Goal: Find contact information: Find contact information

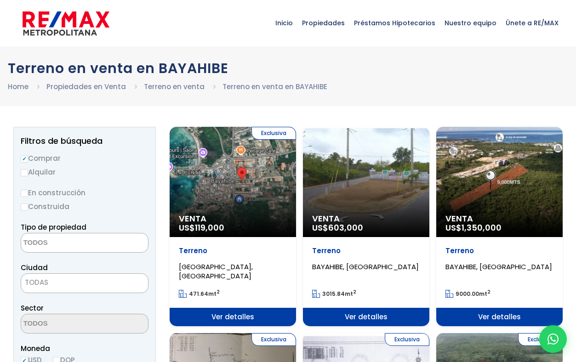
select select
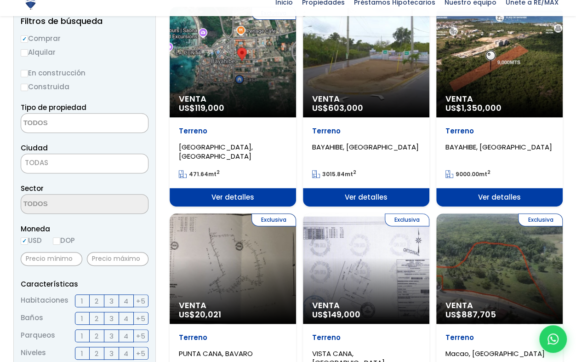
scroll to position [138, 0]
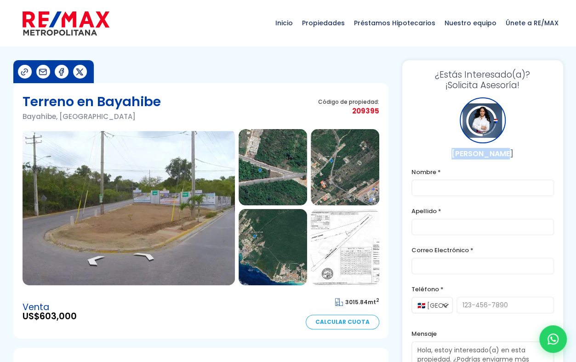
drag, startPoint x: 457, startPoint y: 154, endPoint x: 518, endPoint y: 159, distance: 61.3
click at [518, 159] on p "Vanesa Perez" at bounding box center [482, 153] width 142 height 11
copy p "Vanesa Perez"
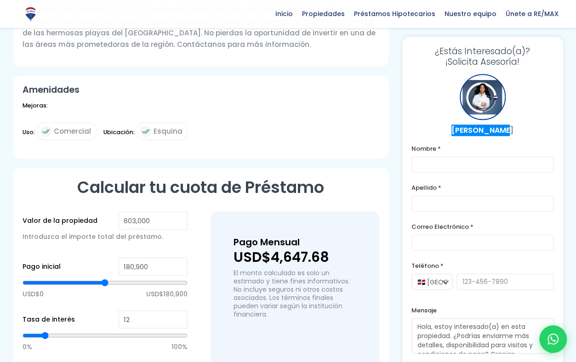
scroll to position [263, 0]
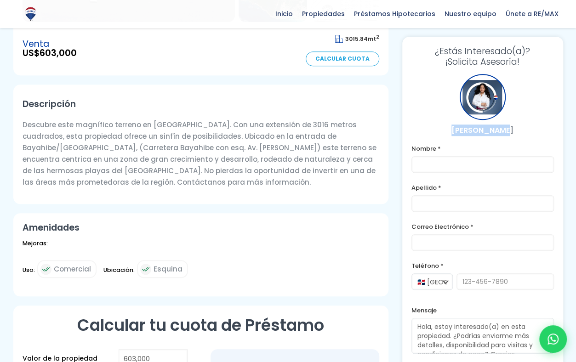
click at [432, 128] on p "Vanesa Perez" at bounding box center [482, 130] width 142 height 11
drag, startPoint x: 524, startPoint y: 284, endPoint x: 454, endPoint y: 282, distance: 70.8
click at [454, 282] on div "🇩🇴 República Dominicana +1 🇺🇸 Estados Unidos +1 🇪🇸 España +34" at bounding box center [482, 286] width 142 height 26
click at [472, 301] on form "Nombre * Apellido * Correo Electrónico * Teléfono * 🇩🇴 República Dominicana +1 …" at bounding box center [482, 262] width 142 height 239
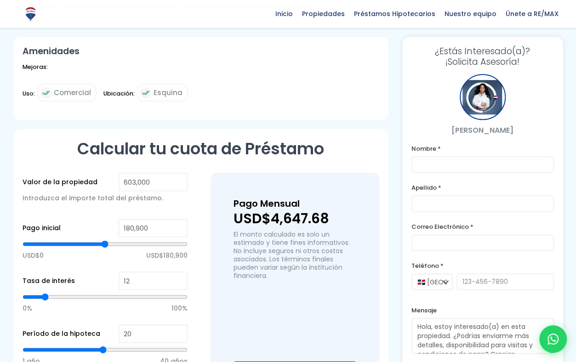
scroll to position [597, 0]
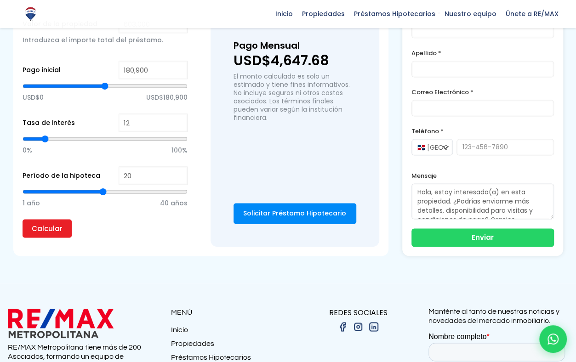
click at [284, 140] on div "Pago Mensual USD$4,647.68 El monto calculado es solo un estimado y tiene fines …" at bounding box center [294, 97] width 123 height 118
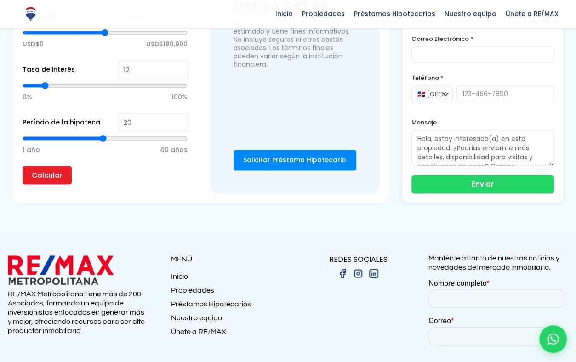
scroll to position [722, 0]
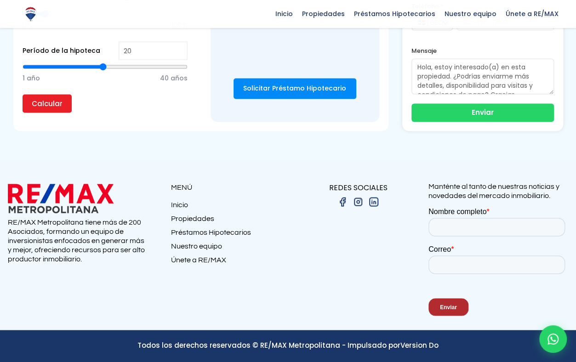
click at [332, 348] on p "Todos los derechos reservados © RE/MAX Metropolitana - Impulsado por Version Do" at bounding box center [288, 344] width 561 height 11
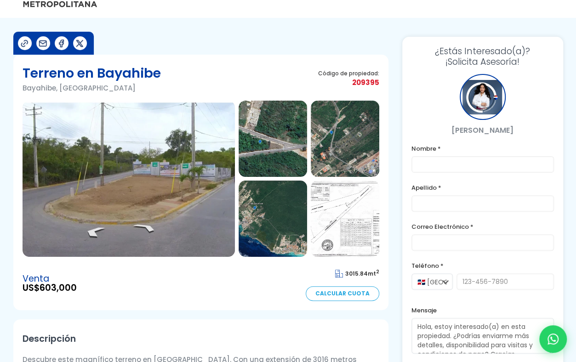
scroll to position [0, 0]
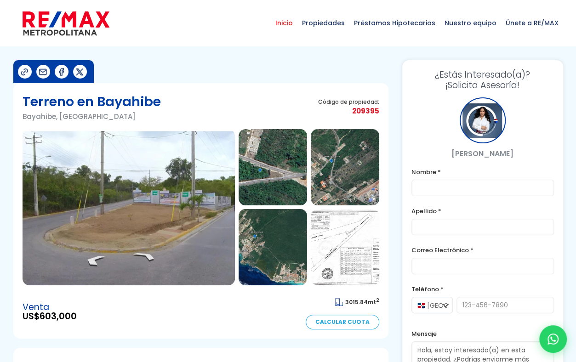
click at [293, 29] on span "Inicio" at bounding box center [284, 23] width 27 height 28
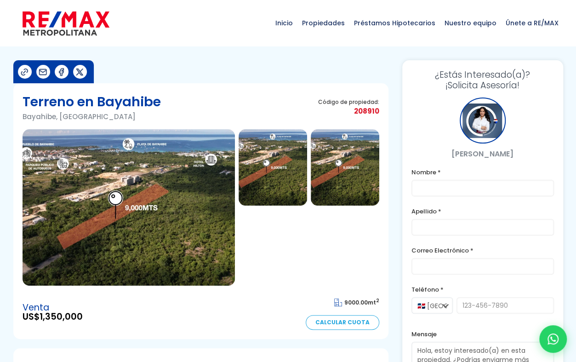
click at [329, 249] on div at bounding box center [345, 247] width 68 height 76
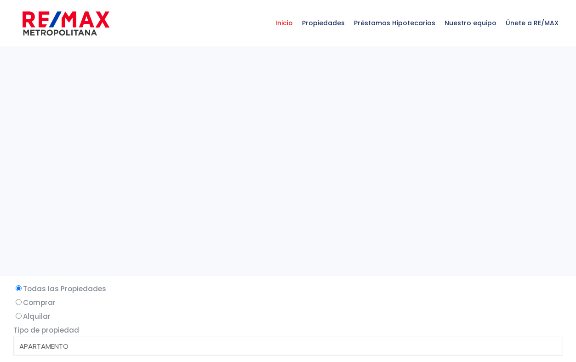
select select
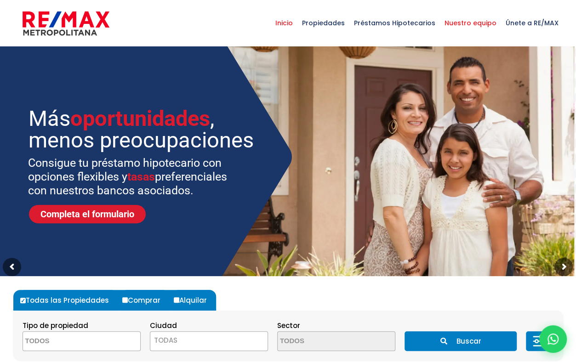
click at [477, 21] on span "Nuestro equipo" at bounding box center [470, 23] width 61 height 28
click at [481, 27] on span "Nuestro equipo" at bounding box center [470, 23] width 61 height 28
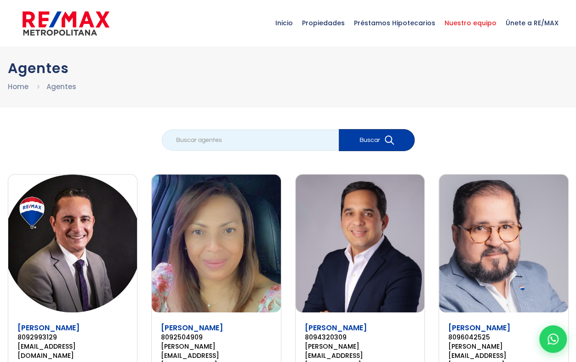
click at [228, 138] on input "search" at bounding box center [250, 140] width 177 height 21
type input "VANESA"
click at [339, 129] on button "Buscar" at bounding box center [377, 140] width 76 height 22
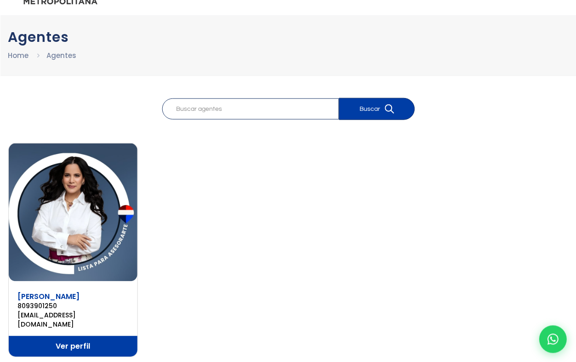
scroll to position [46, 0]
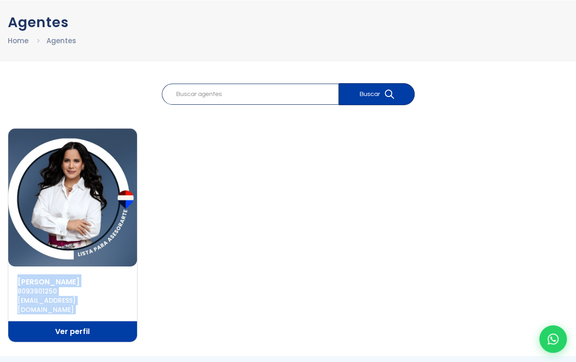
drag, startPoint x: 15, startPoint y: 275, endPoint x: 104, endPoint y: 310, distance: 96.0
click at [104, 310] on article "[PERSON_NAME] 8093901250 [EMAIL_ADDRESS][DOMAIN_NAME] Ver perfil" at bounding box center [73, 235] width 130 height 214
copy article "[PERSON_NAME] 8093901250 [EMAIL_ADDRESS][DOMAIN_NAME]"
